Goal: Find specific page/section: Find specific page/section

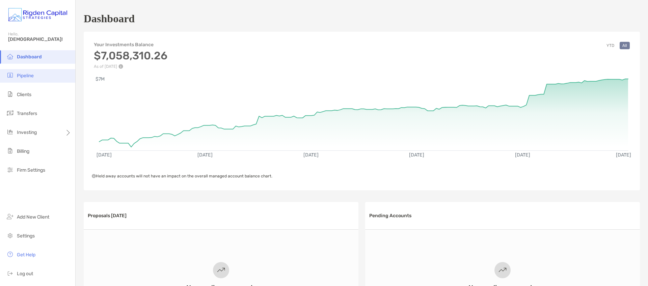
click at [27, 76] on span "Pipeline" at bounding box center [25, 76] width 17 height 6
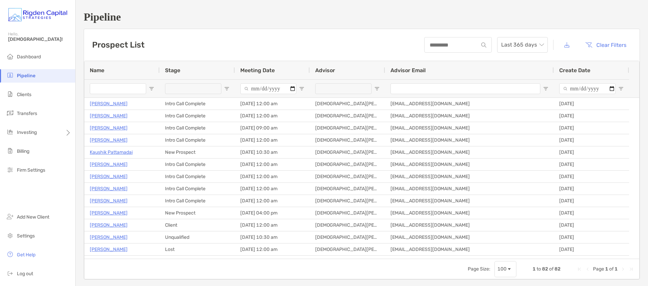
click at [107, 90] on input "Name Filter Input" at bounding box center [118, 88] width 56 height 11
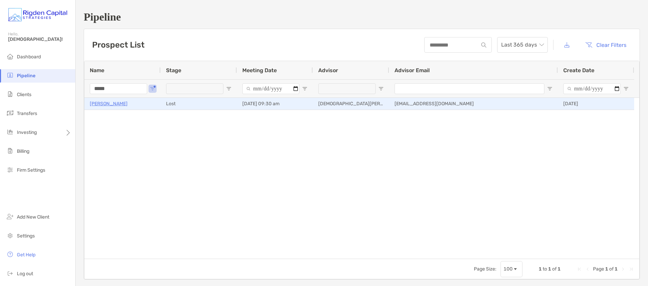
type input "*****"
click at [108, 105] on p "Trent Van Dyke" at bounding box center [109, 104] width 38 height 8
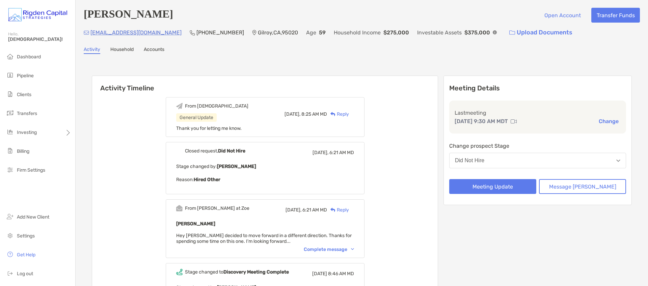
scroll to position [2, 0]
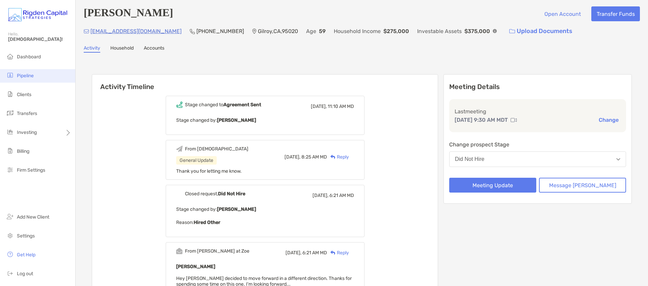
click at [22, 76] on span "Pipeline" at bounding box center [25, 76] width 17 height 6
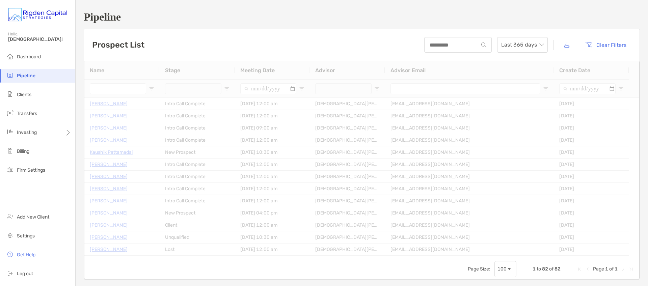
type input "*****"
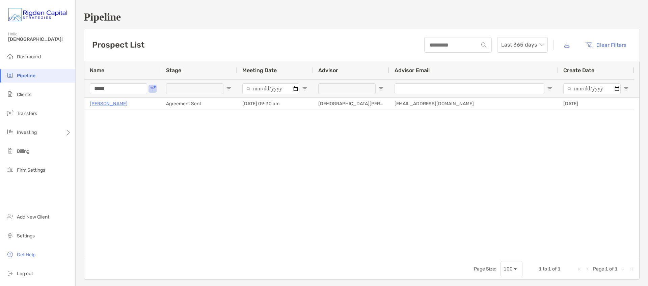
drag, startPoint x: 111, startPoint y: 87, endPoint x: 91, endPoint y: 88, distance: 19.6
click at [91, 88] on input "*****" at bounding box center [118, 88] width 57 height 11
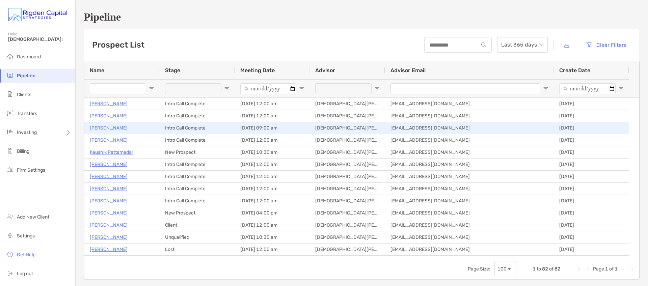
click at [110, 129] on p "Richard Brown" at bounding box center [109, 128] width 38 height 8
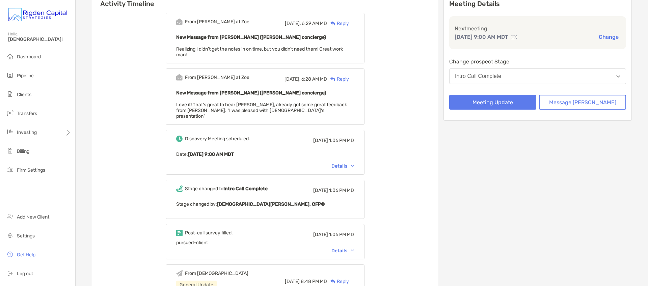
scroll to position [86, 0]
click at [353, 163] on div "Details" at bounding box center [343, 166] width 23 height 6
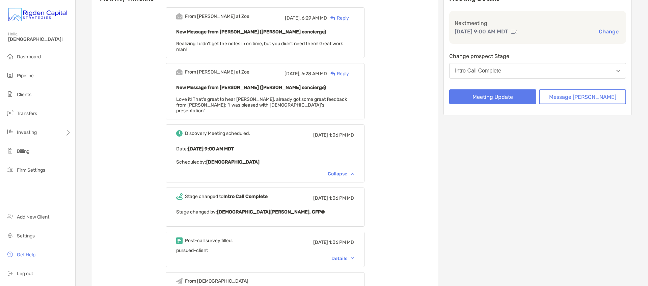
scroll to position [99, 0]
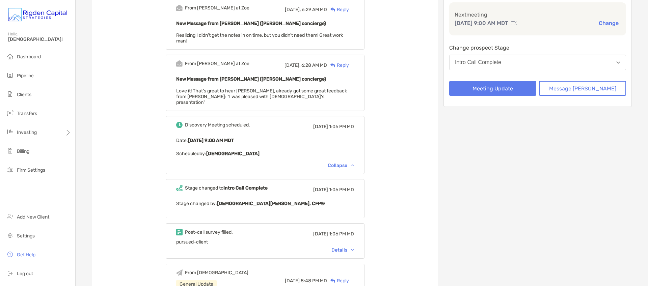
click at [349, 247] on div "Details" at bounding box center [343, 250] width 23 height 6
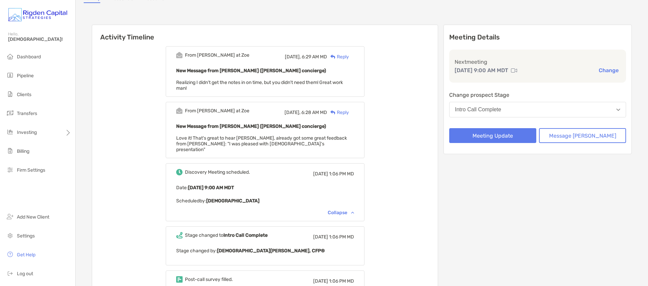
scroll to position [45, 0]
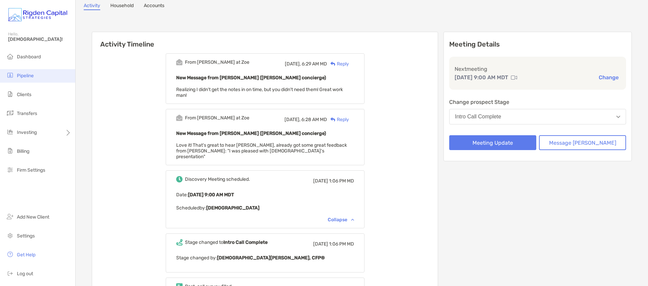
click at [23, 76] on span "Pipeline" at bounding box center [25, 76] width 17 height 6
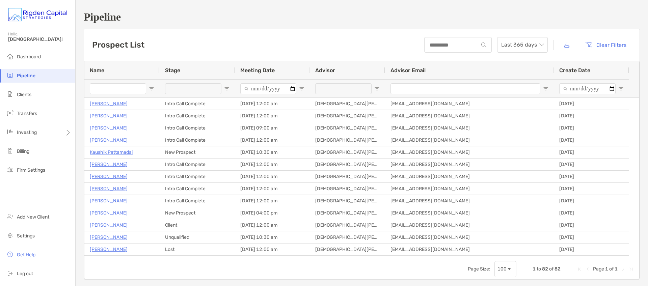
click at [104, 90] on input "Name Filter Input" at bounding box center [118, 88] width 56 height 11
type input "*"
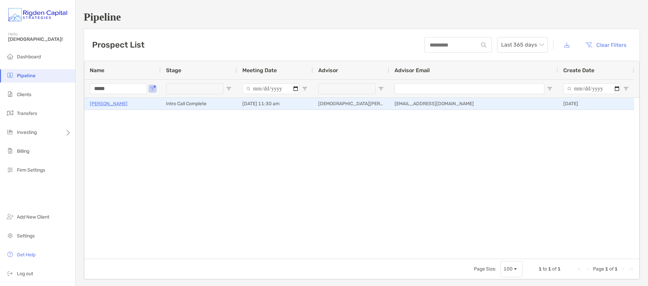
type input "*****"
click at [116, 103] on p "Steven Baldwin" at bounding box center [109, 104] width 38 height 8
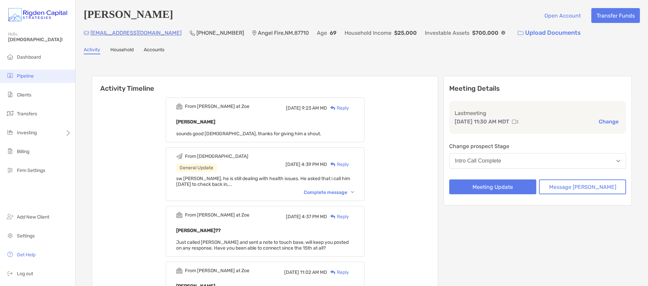
click at [24, 76] on span "Pipeline" at bounding box center [25, 76] width 17 height 6
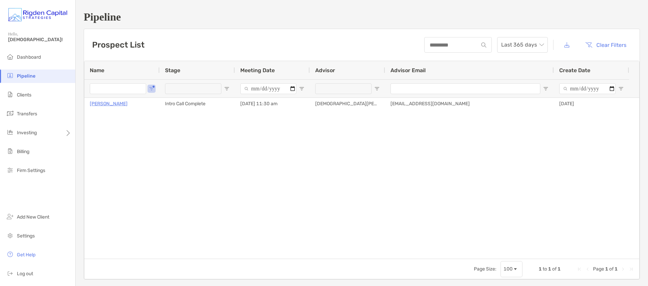
type input "*****"
drag, startPoint x: 114, startPoint y: 90, endPoint x: 78, endPoint y: 85, distance: 36.1
click at [82, 89] on div "Pipeline Prospect List Last 365 days Clear Filters 1 to 1 of 1 Name Stage Meeti…" at bounding box center [362, 145] width 573 height 291
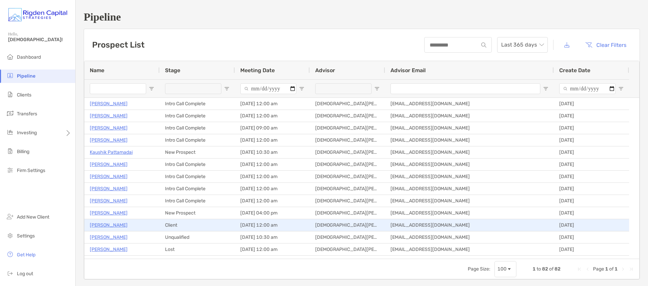
click at [108, 226] on p "Paul Craig" at bounding box center [109, 225] width 38 height 8
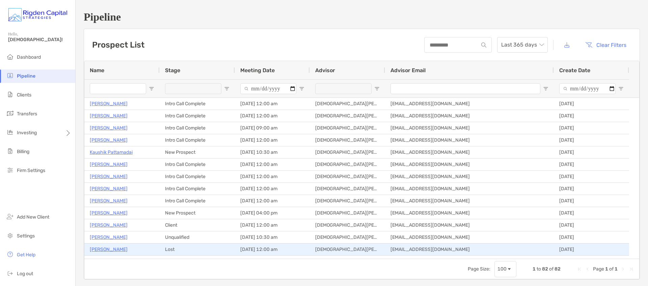
click at [105, 250] on p "[PERSON_NAME]" at bounding box center [109, 249] width 38 height 8
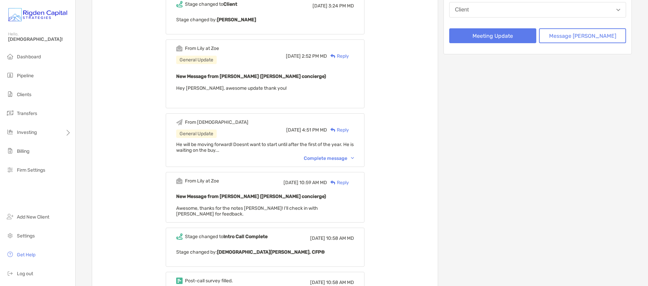
scroll to position [153, 0]
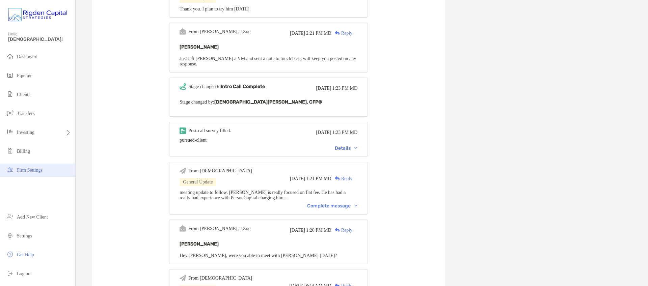
scroll to position [370, 0]
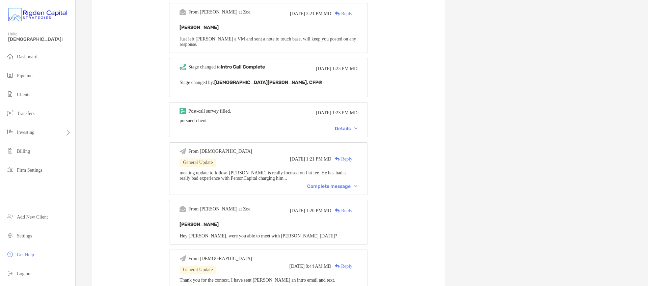
click at [327, 189] on div "Complete message" at bounding box center [332, 187] width 50 height 6
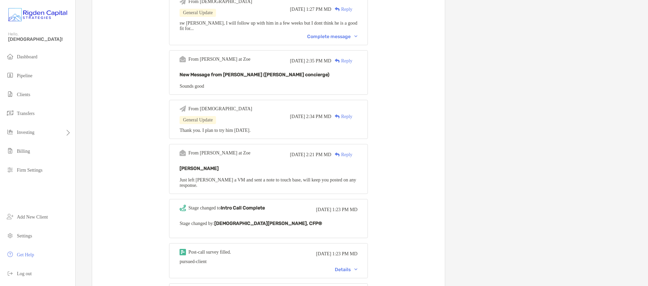
scroll to position [0, 0]
